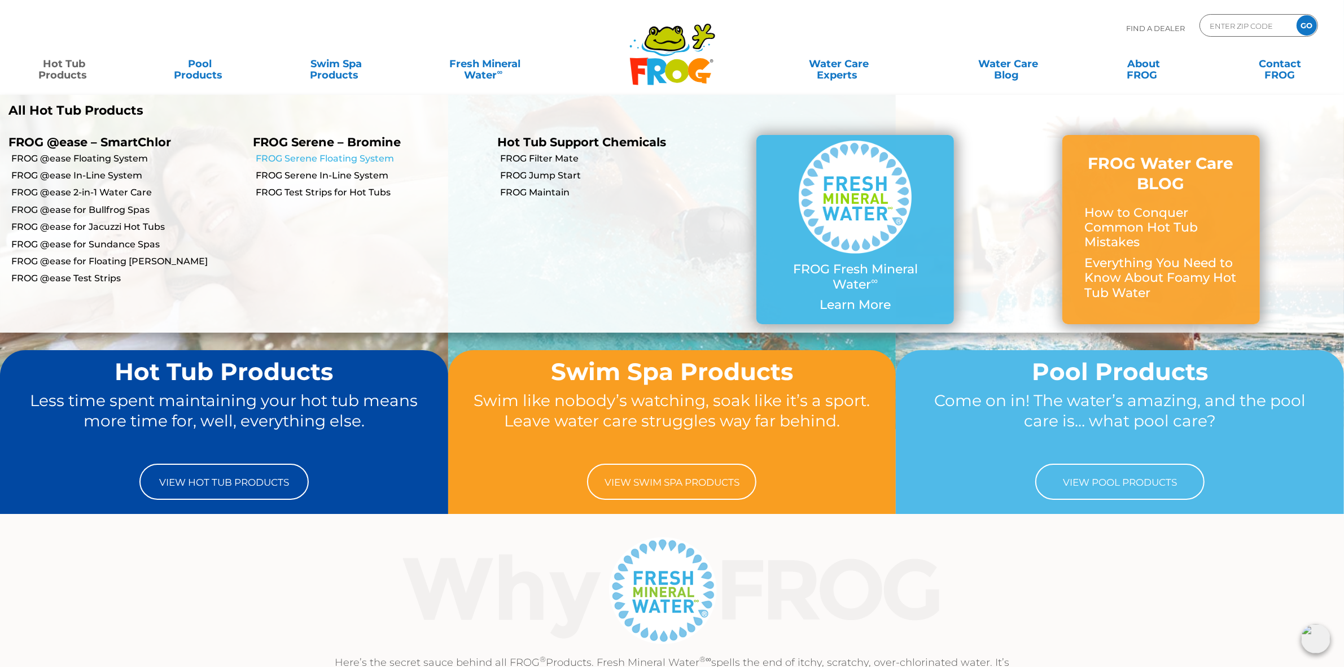
click at [314, 158] on link "FROG Serene Floating System" at bounding box center [372, 158] width 233 height 12
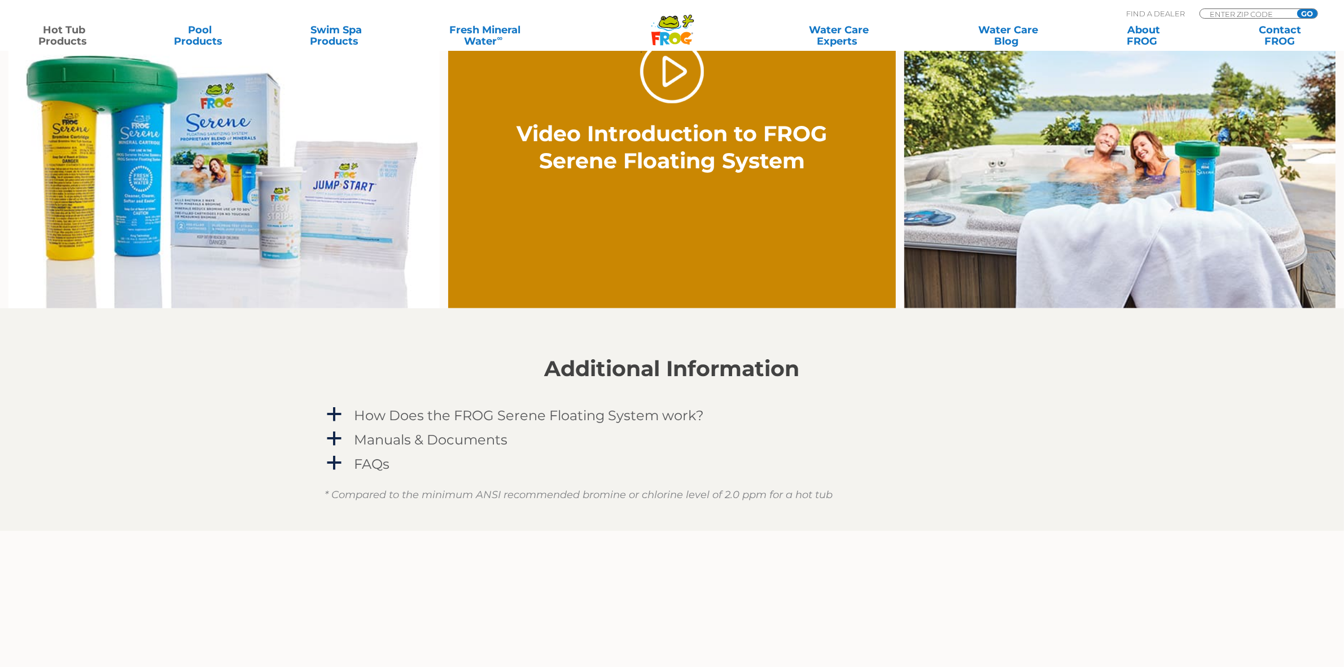
scroll to position [917, 0]
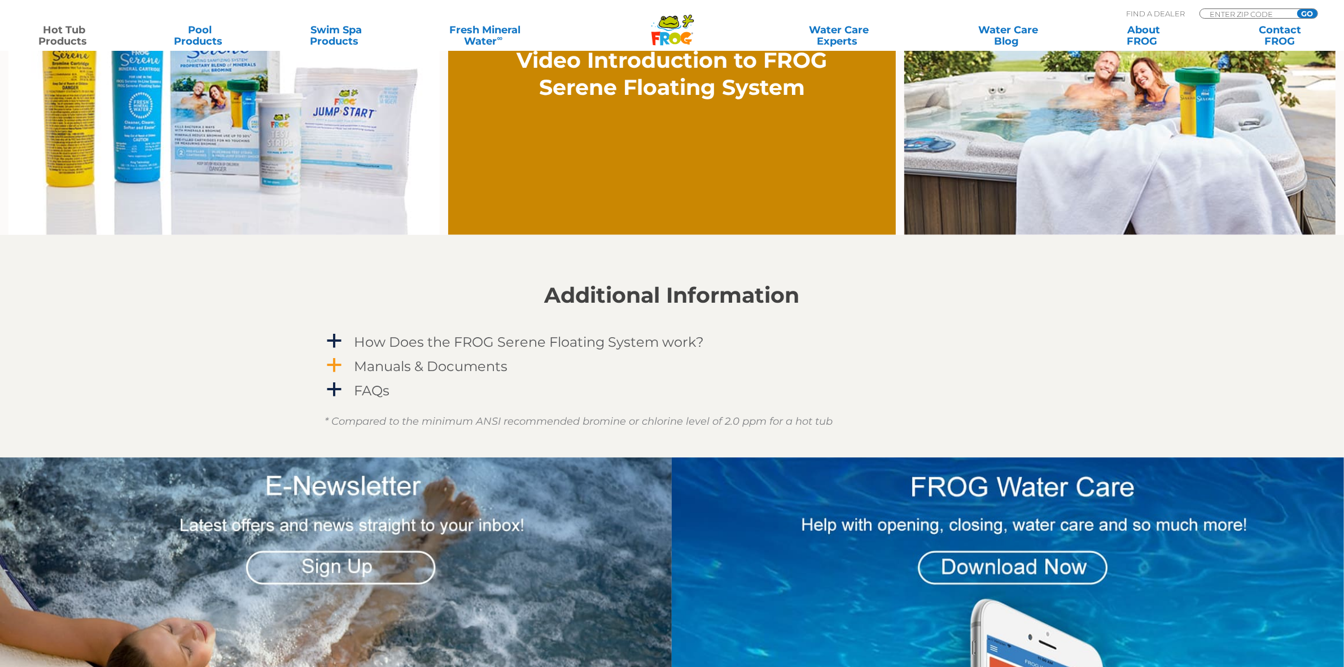
click at [462, 364] on h4 "Manuals & Documents" at bounding box center [431, 365] width 154 height 15
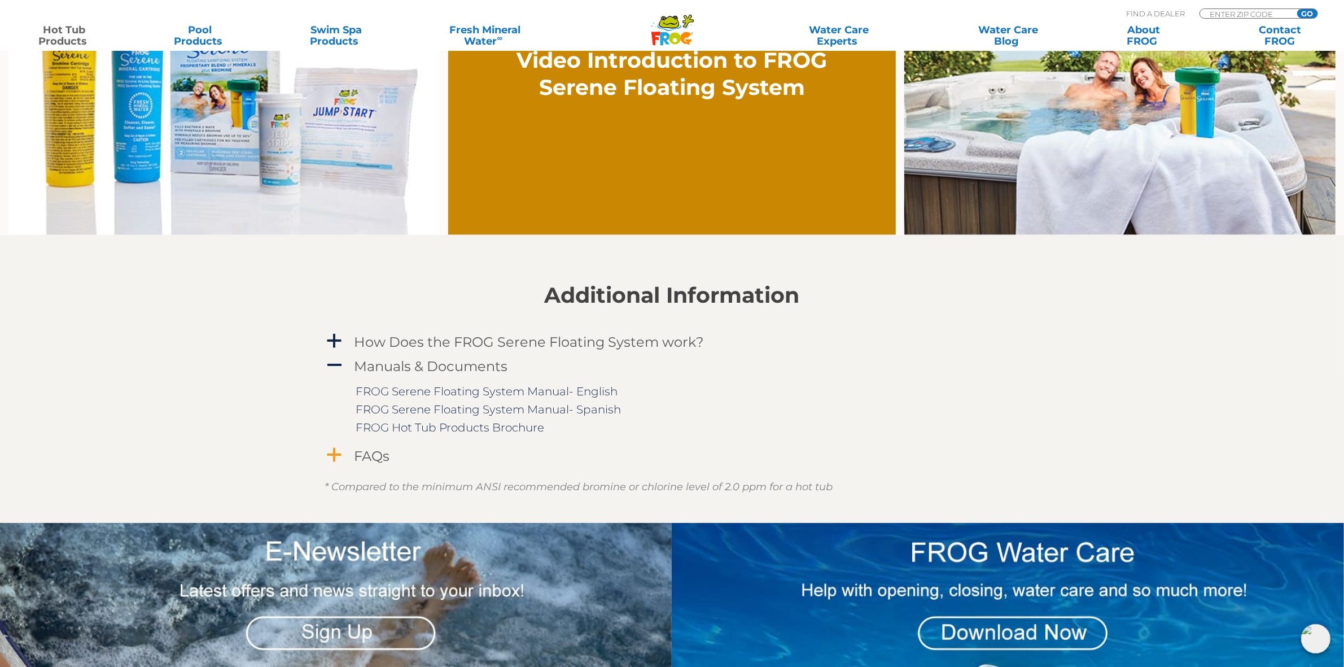
click at [360, 454] on h4 "FAQs" at bounding box center [372, 455] width 36 height 15
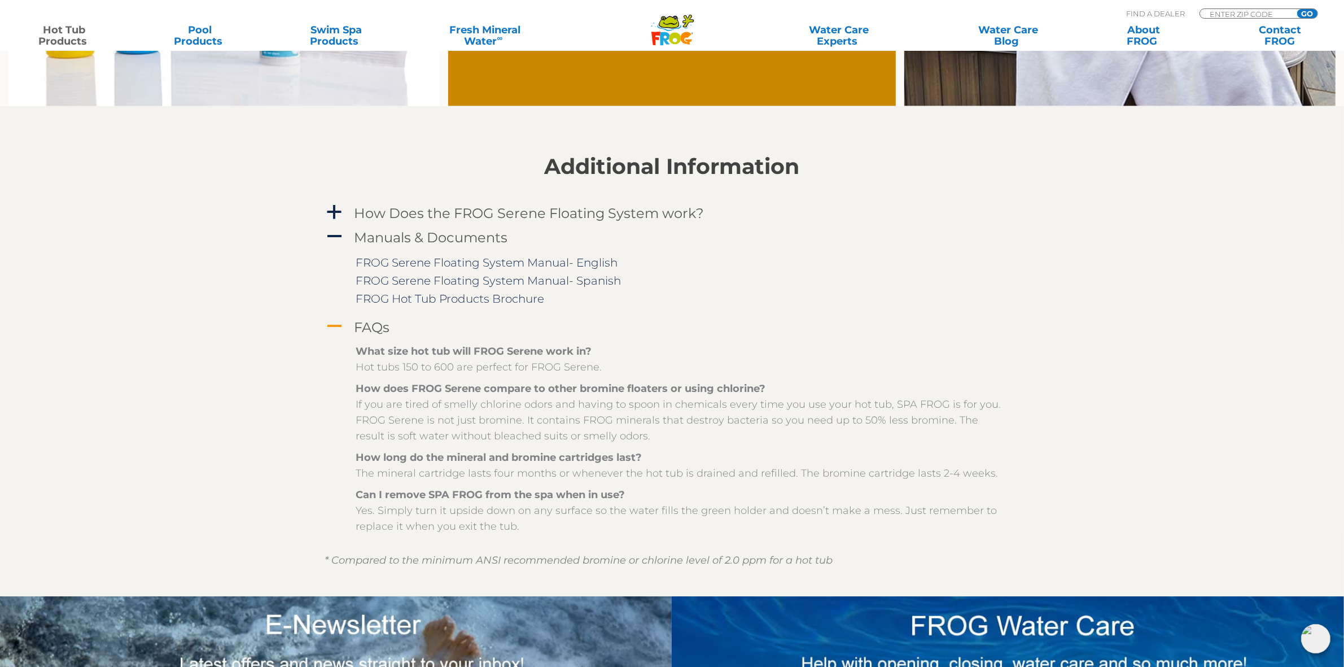
scroll to position [1058, 0]
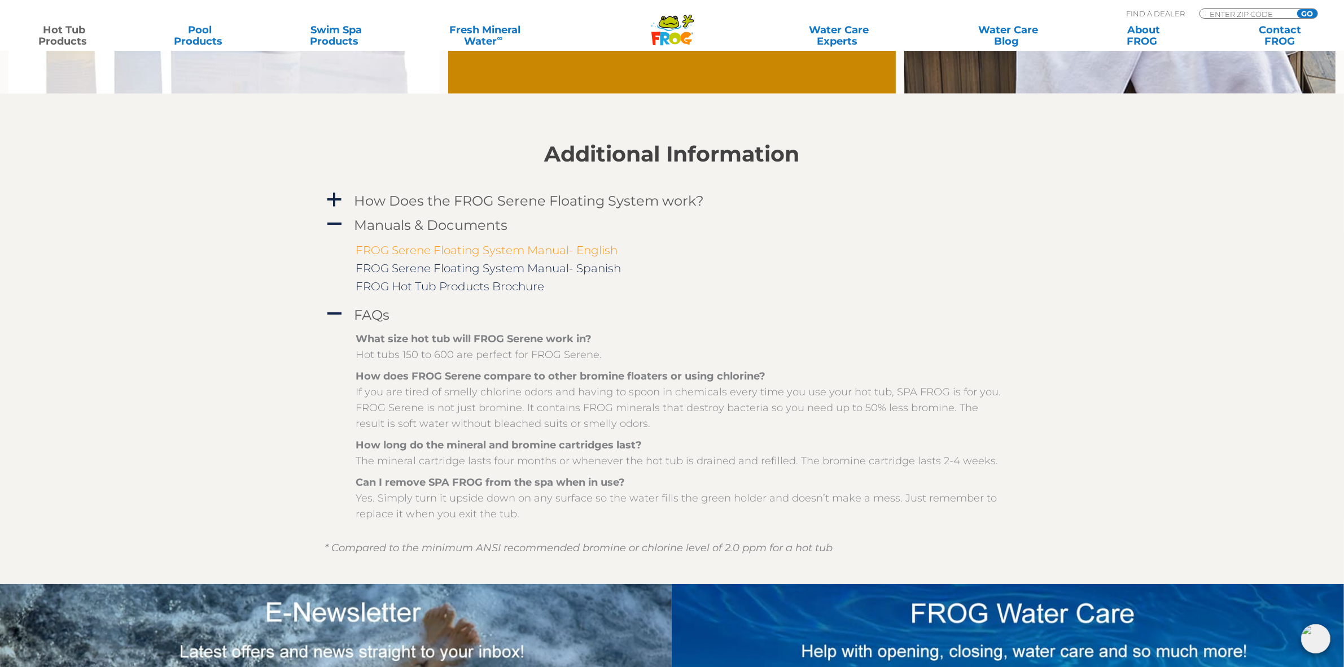
click at [546, 243] on link "FROG Serene Floating System Manual- English" at bounding box center [487, 250] width 262 height 14
